Goal: Task Accomplishment & Management: Use online tool/utility

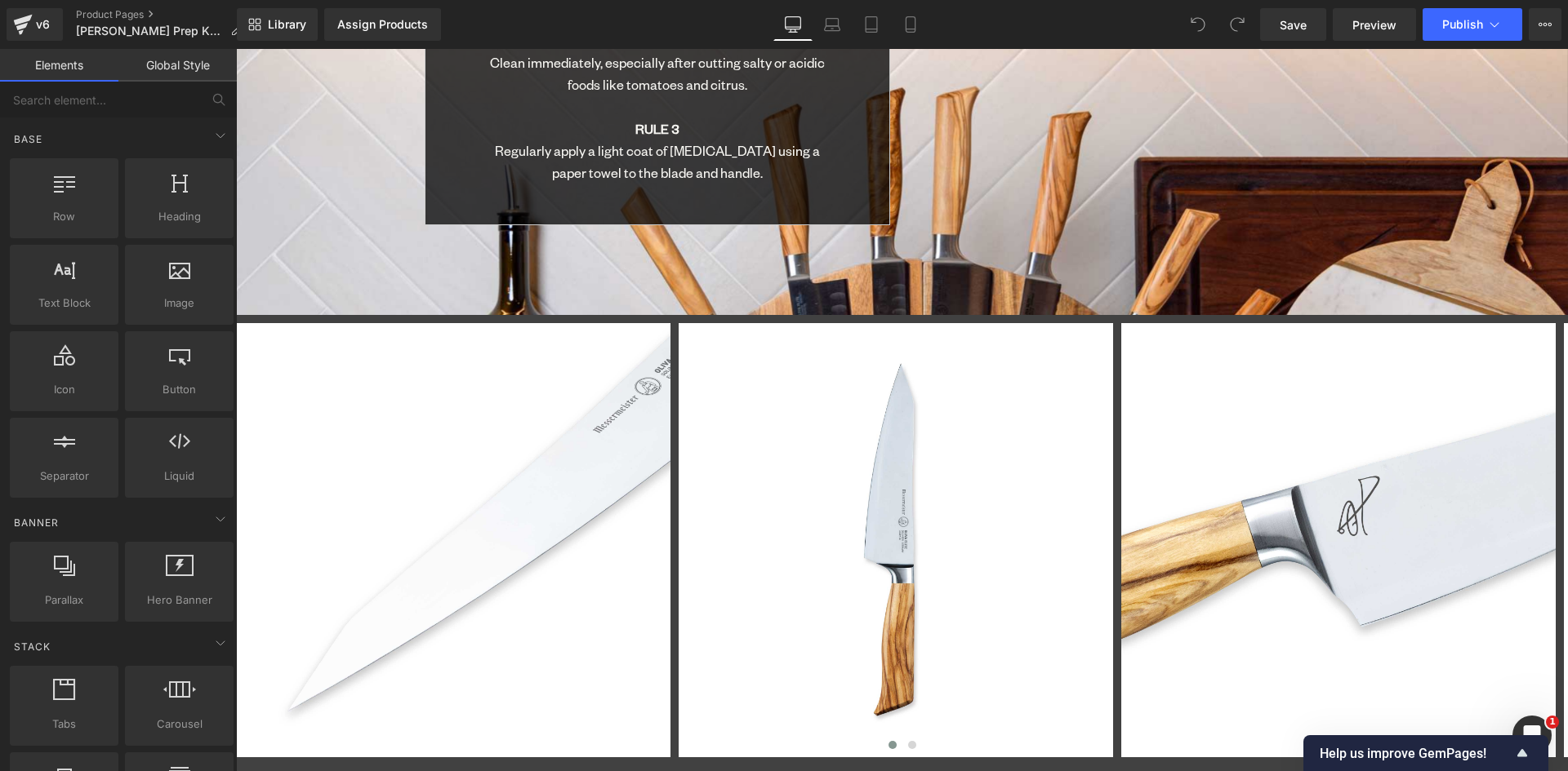
scroll to position [6498, 0]
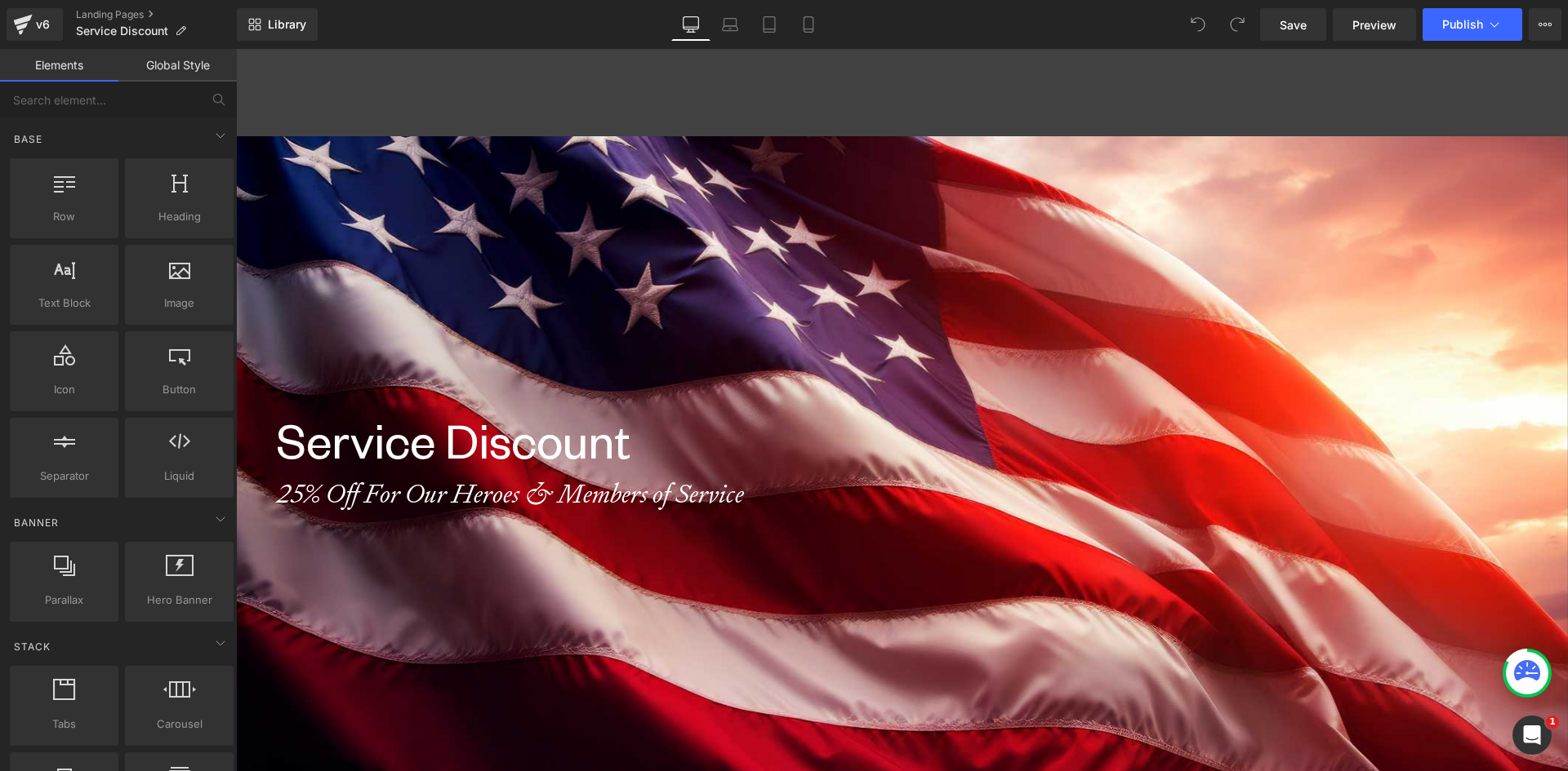
click at [1445, 22] on span "Publish" at bounding box center [1463, 24] width 41 height 13
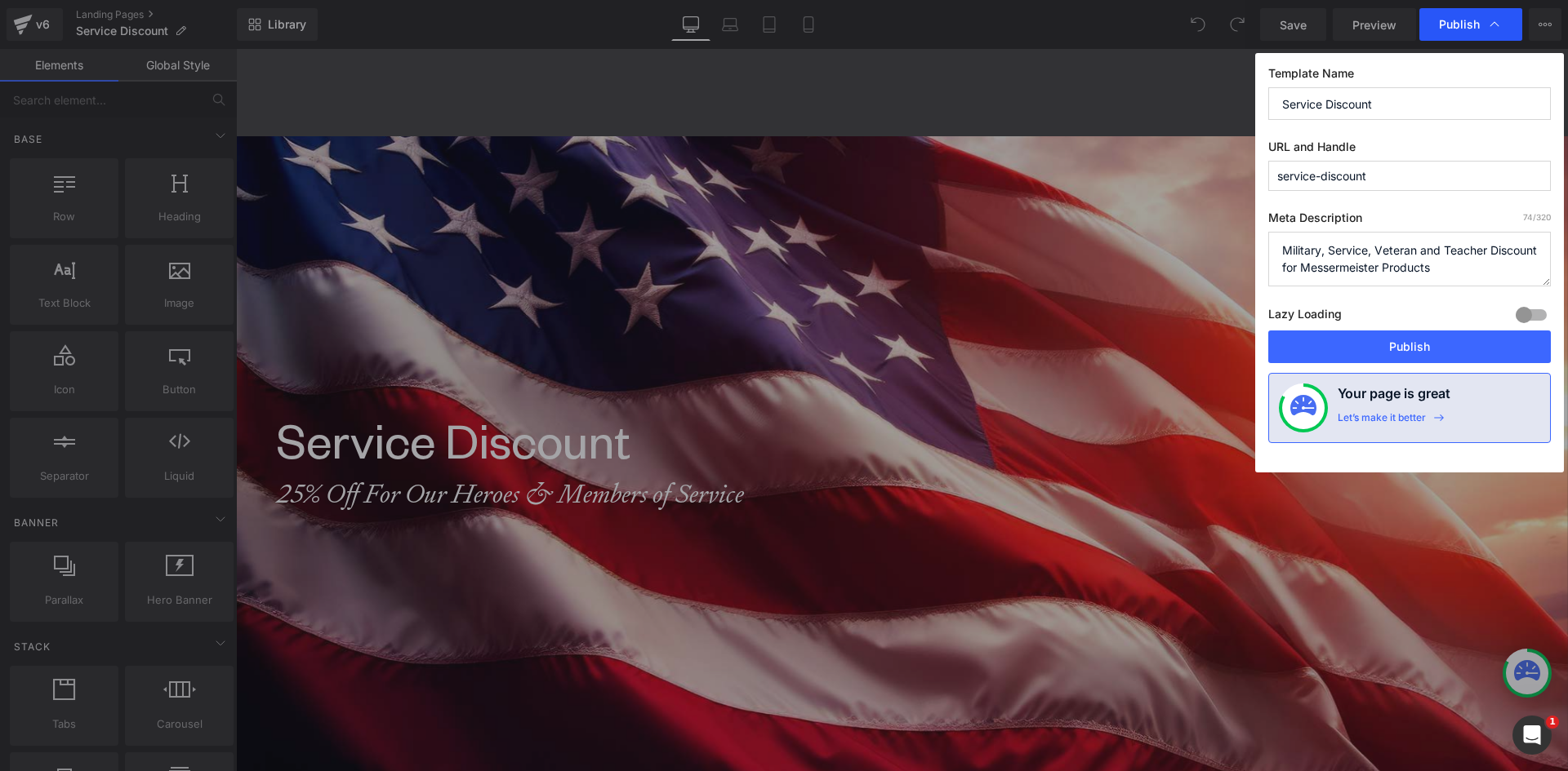
click at [1445, 19] on span "Publish" at bounding box center [1459, 24] width 41 height 15
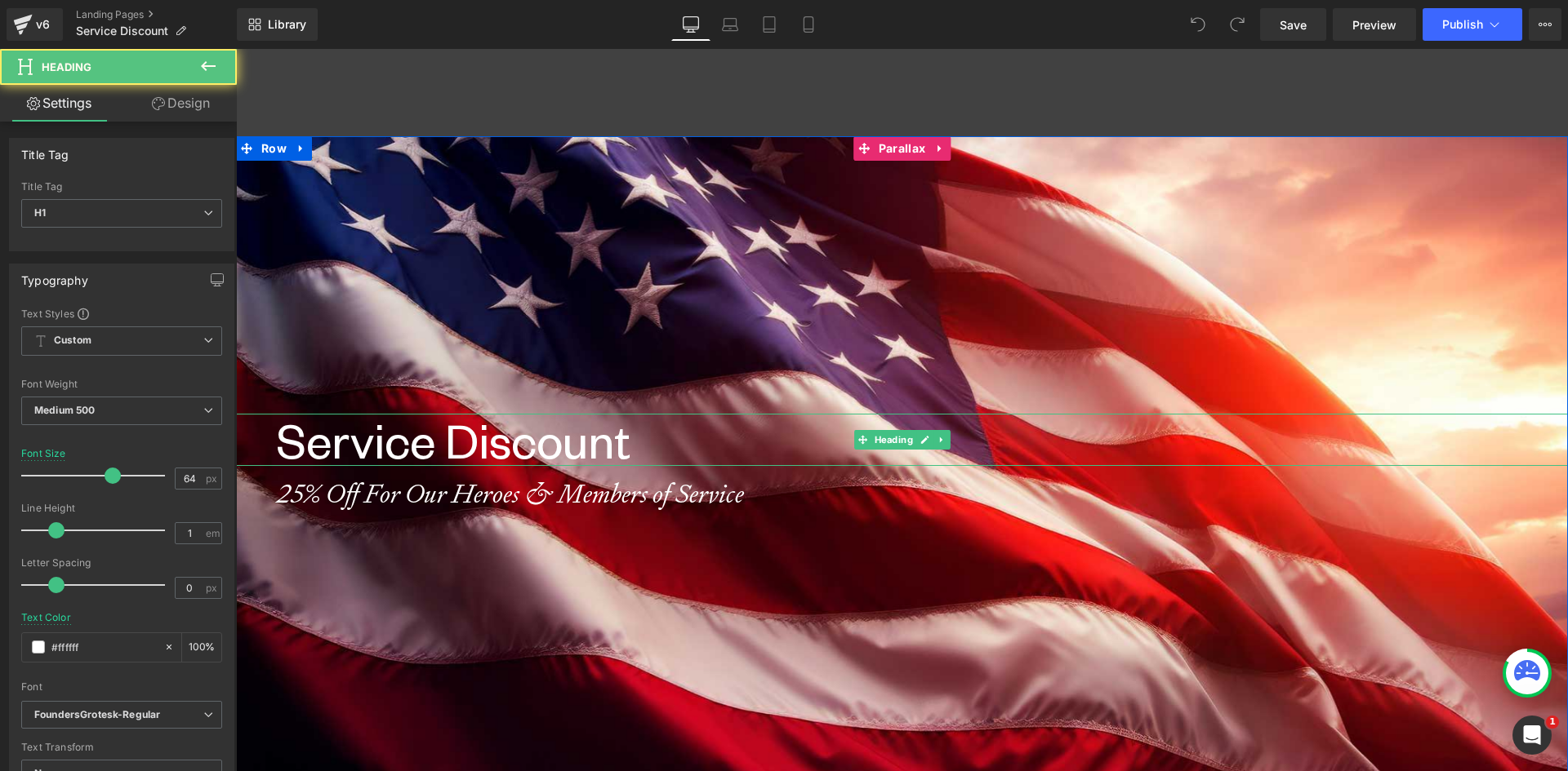
click at [432, 455] on h1 "Service Discount" at bounding box center [922, 439] width 1291 height 52
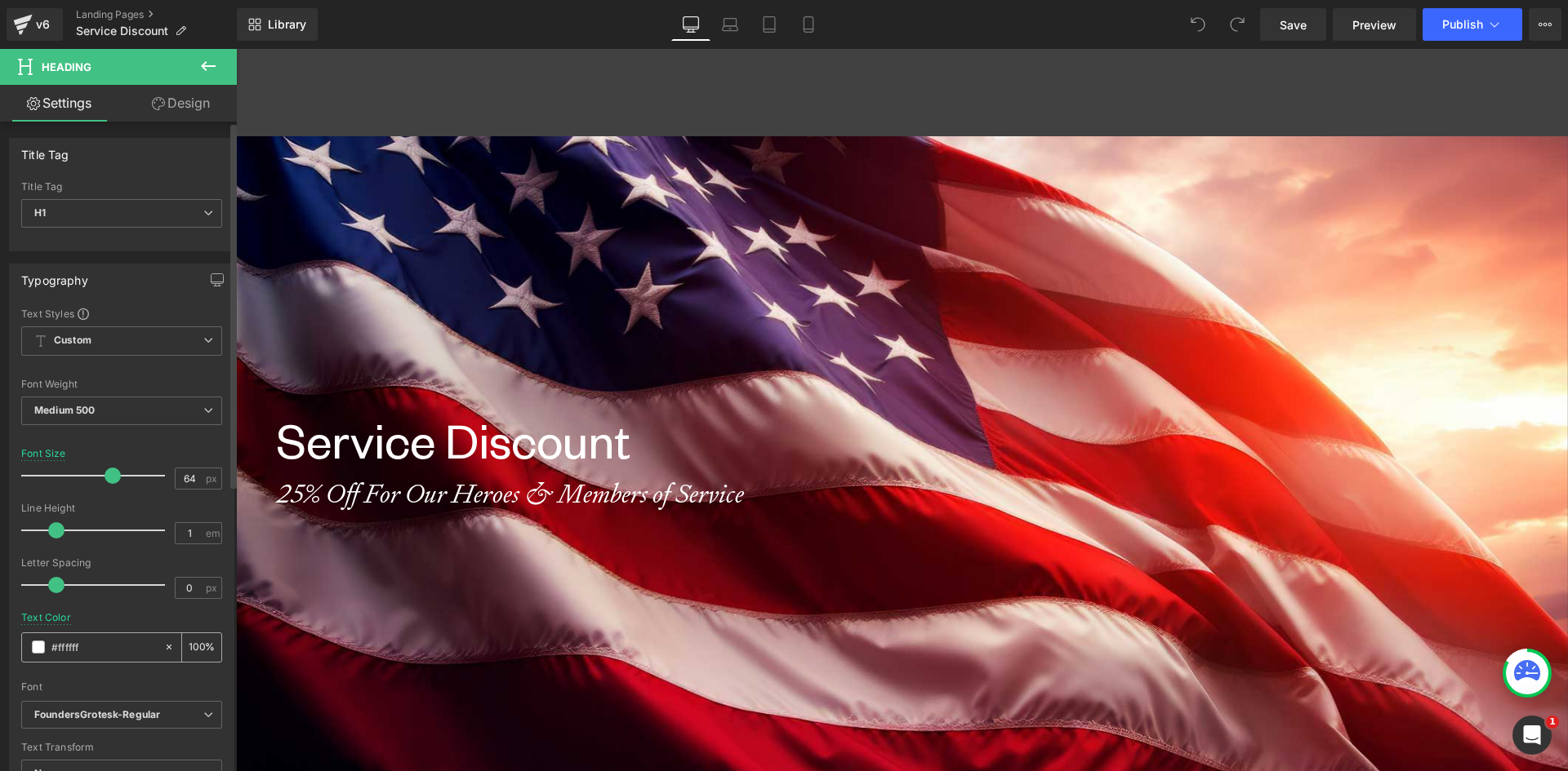
click at [164, 647] on icon at bounding box center [169, 647] width 11 height 11
type input "none"
type input "0"
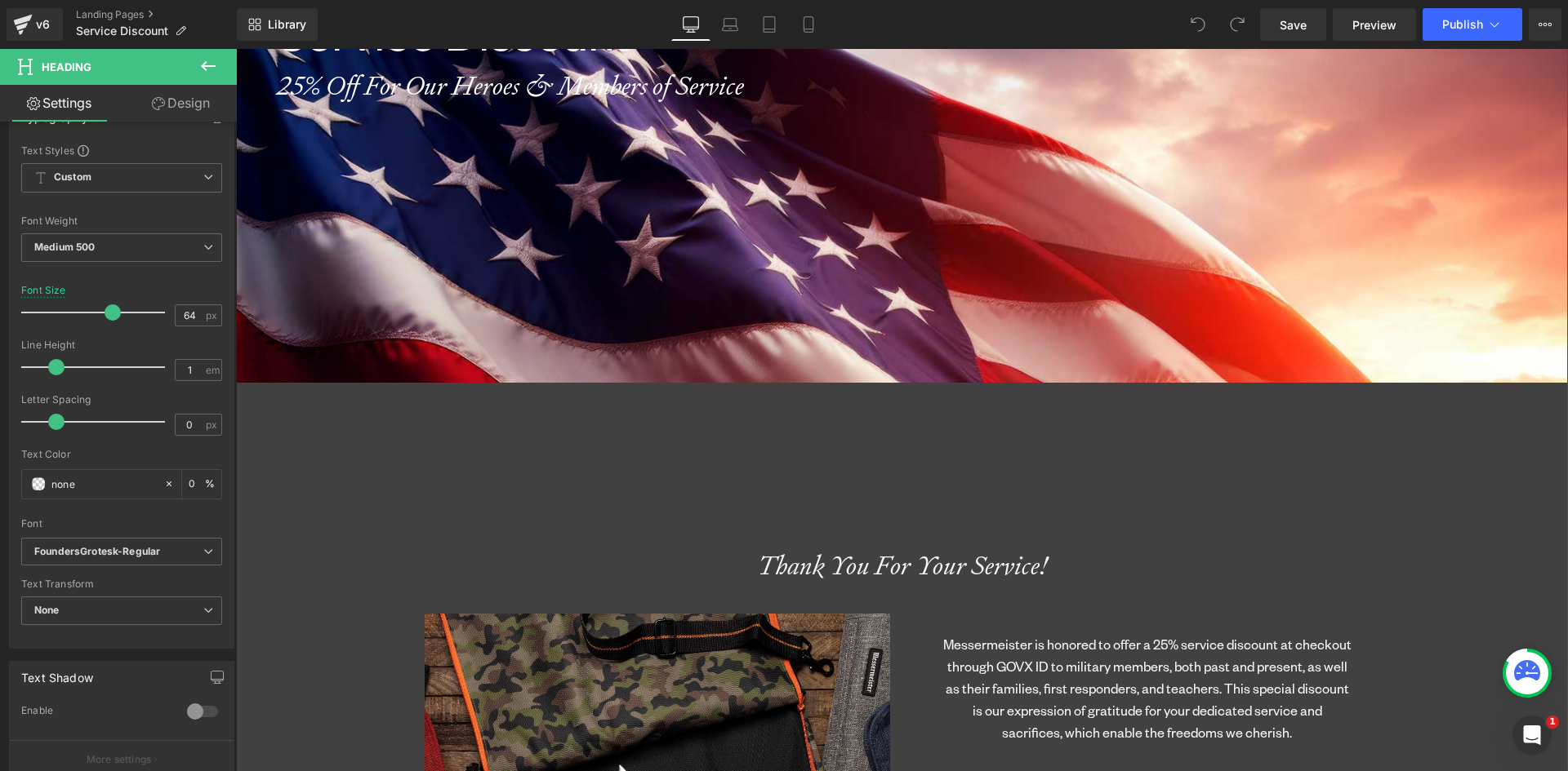
scroll to position [735, 0]
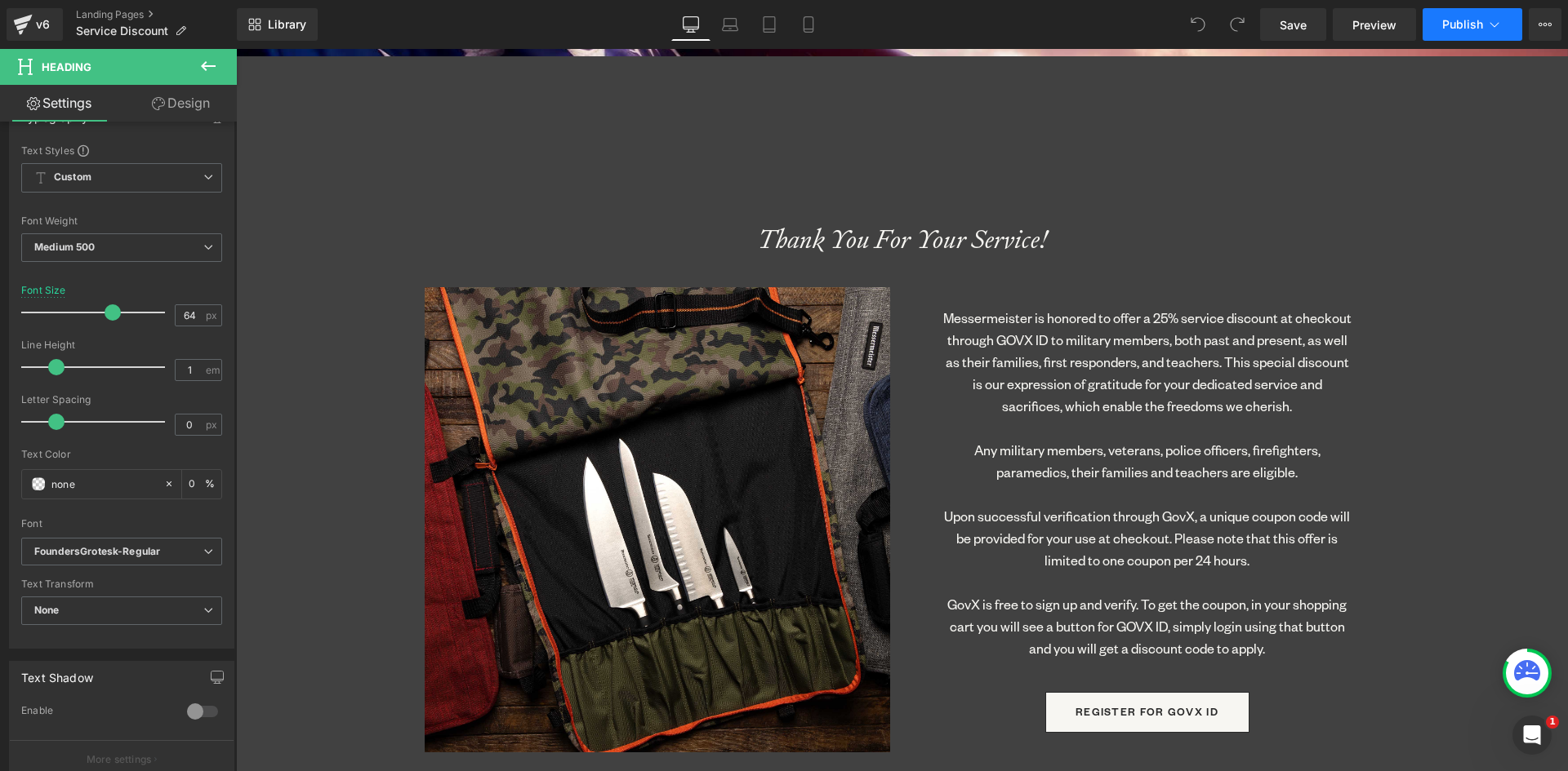
click at [1458, 31] on button "Publish" at bounding box center [1472, 24] width 99 height 33
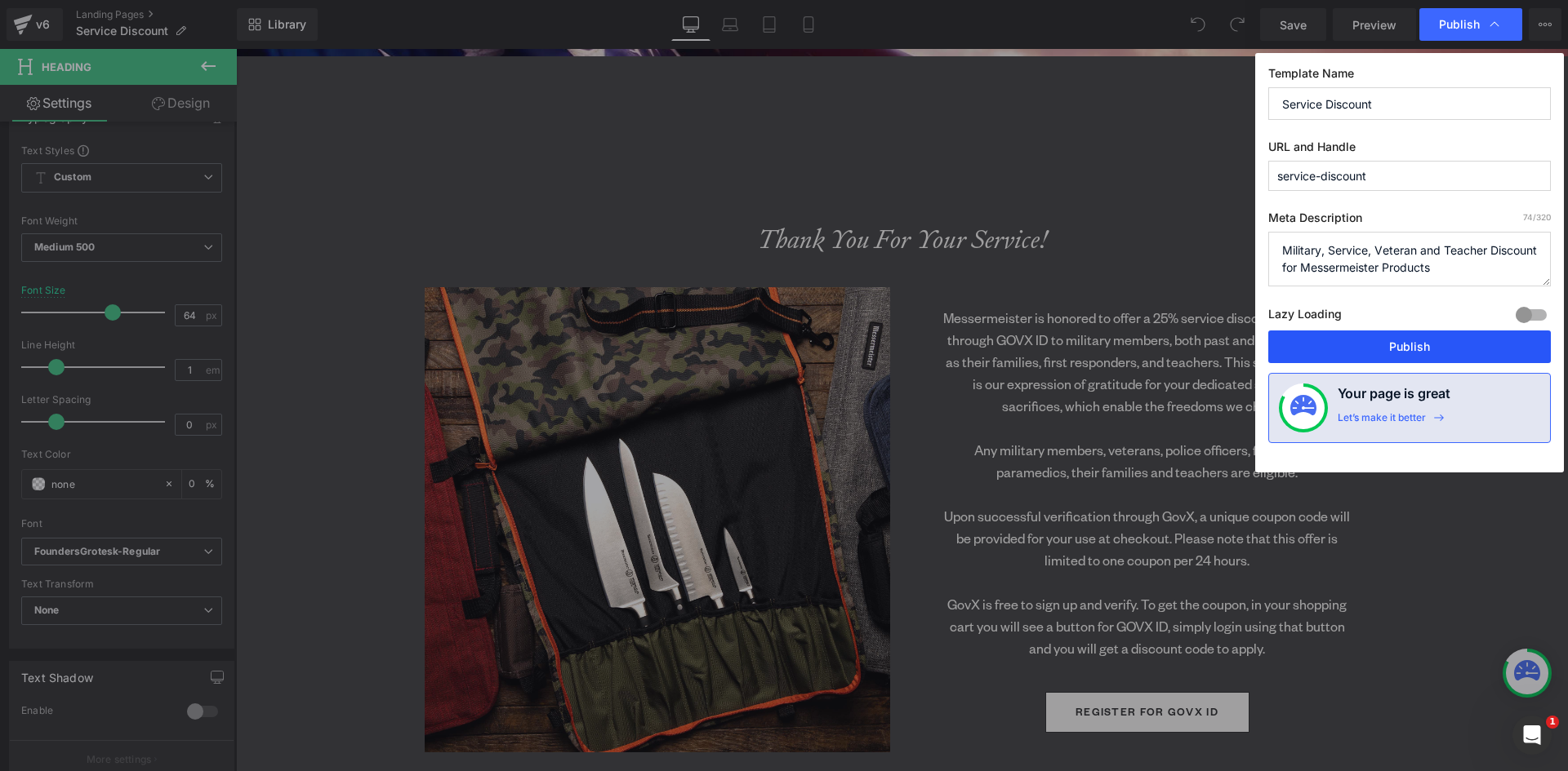
click at [1416, 346] on button "Publish" at bounding box center [1409, 346] width 283 height 33
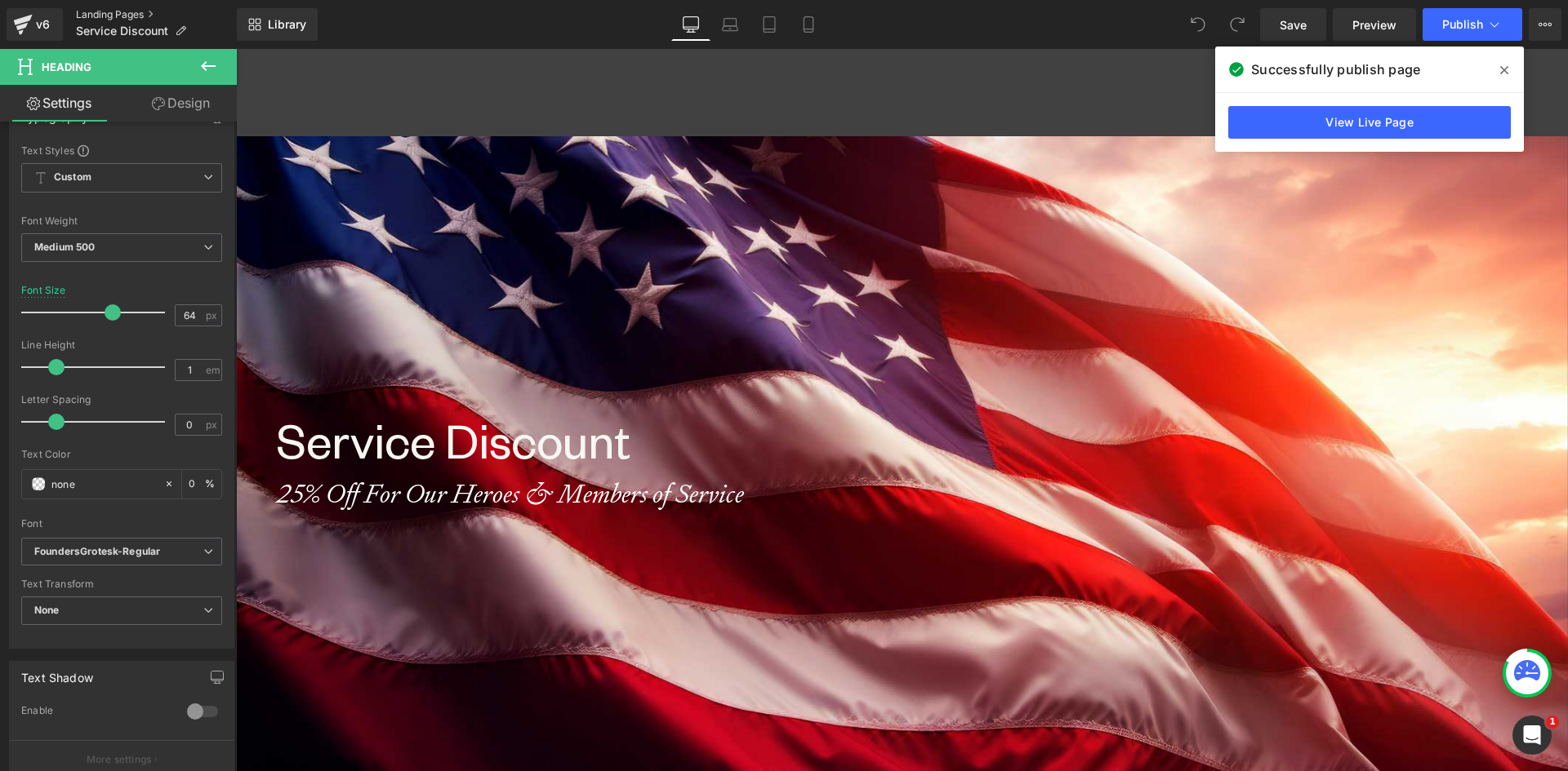
click at [109, 11] on link "Landing Pages" at bounding box center [156, 15] width 161 height 13
